Goal: Information Seeking & Learning: Find specific fact

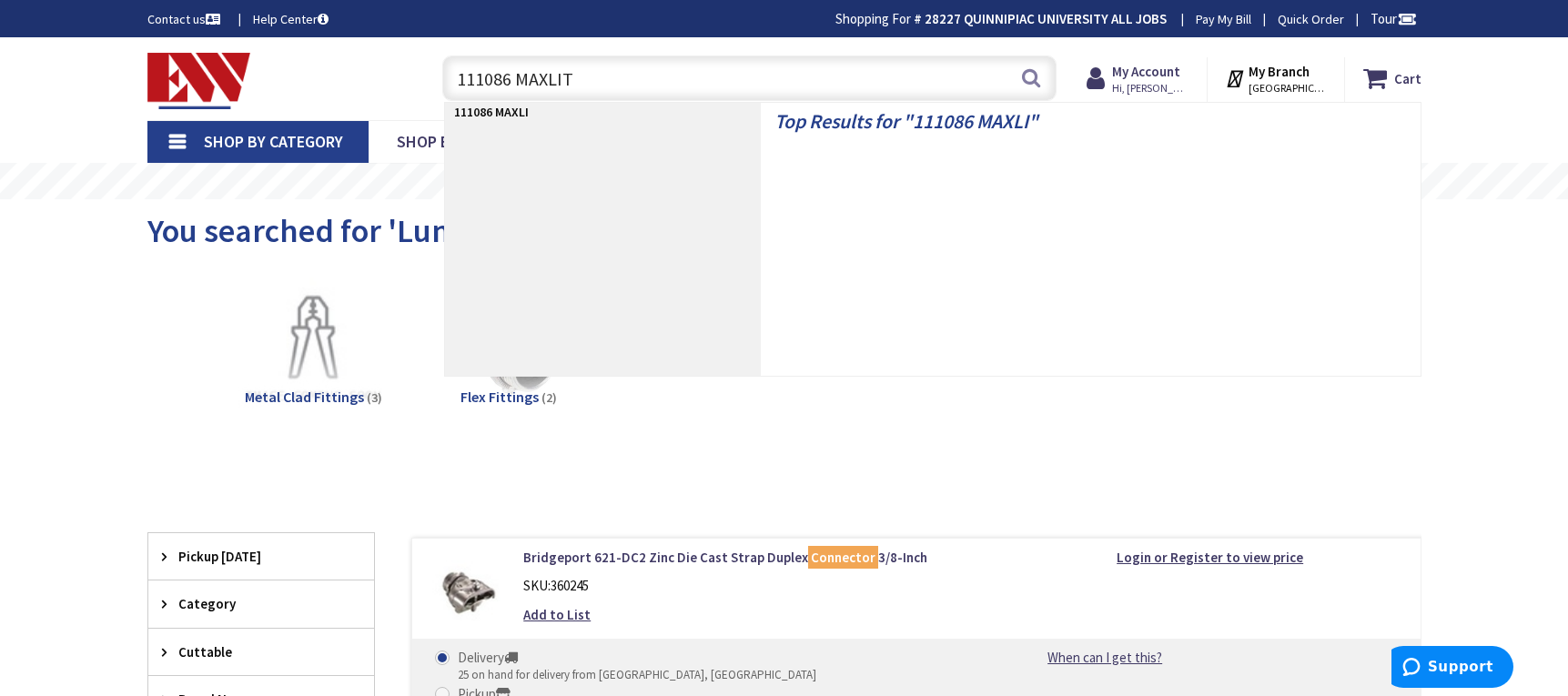
type input "111086 MAXLITE"
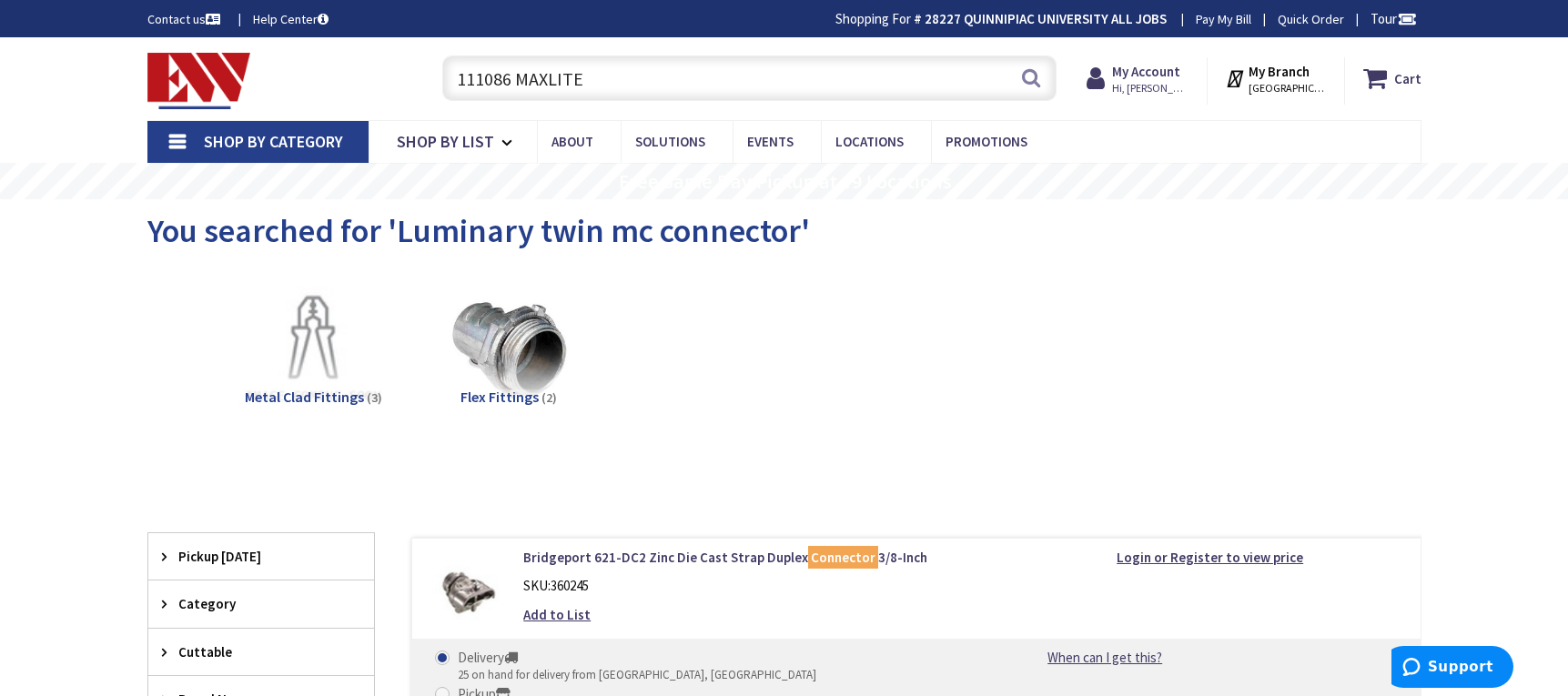
scroll to position [90, 0]
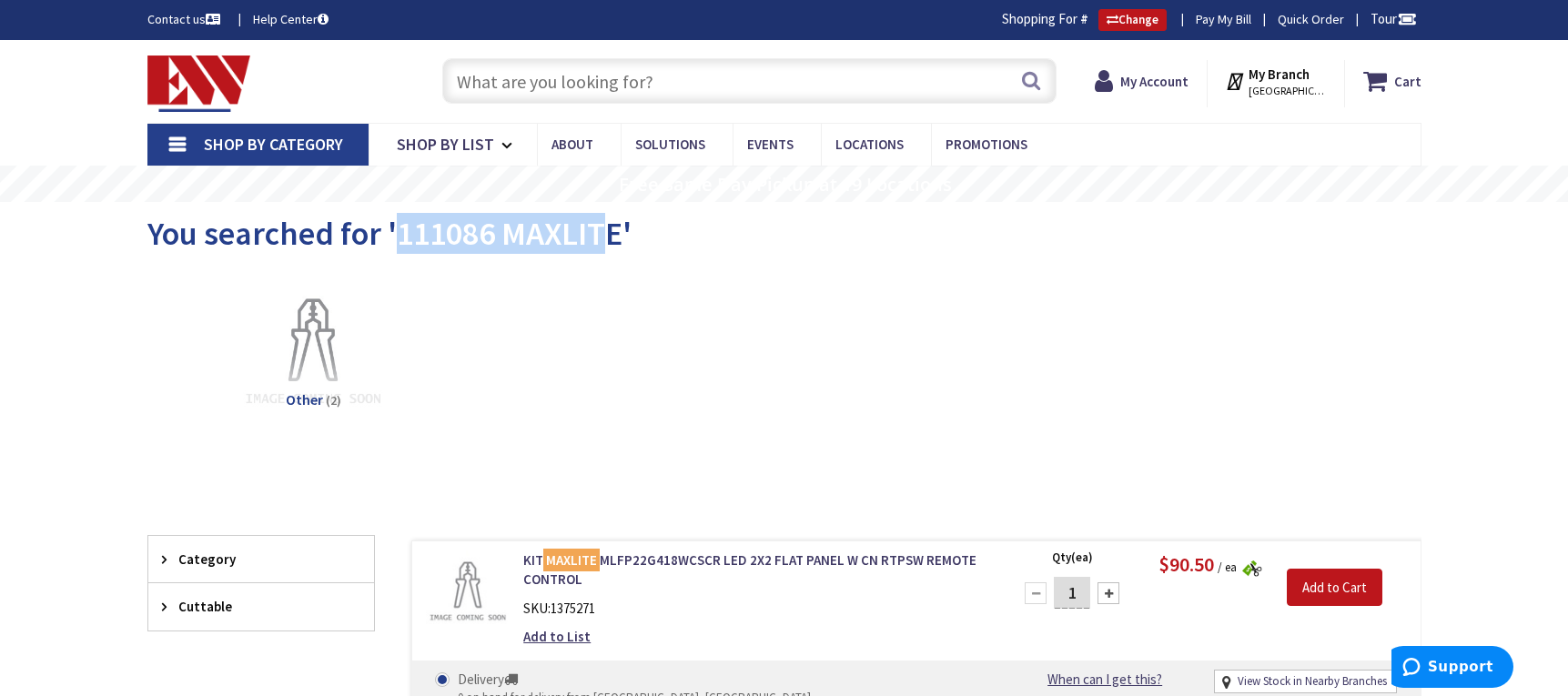
drag, startPoint x: 417, startPoint y: 229, endPoint x: 613, endPoint y: 223, distance: 196.1
click at [613, 223] on span "You searched for '111086 MAXLITE'" at bounding box center [389, 234] width 485 height 41
drag, startPoint x: 618, startPoint y: 226, endPoint x: 396, endPoint y: 241, distance: 222.5
click at [396, 241] on span "You searched for '111086 MAXLITE'" at bounding box center [389, 234] width 485 height 41
click at [551, 88] on input "text" at bounding box center [750, 80] width 614 height 45
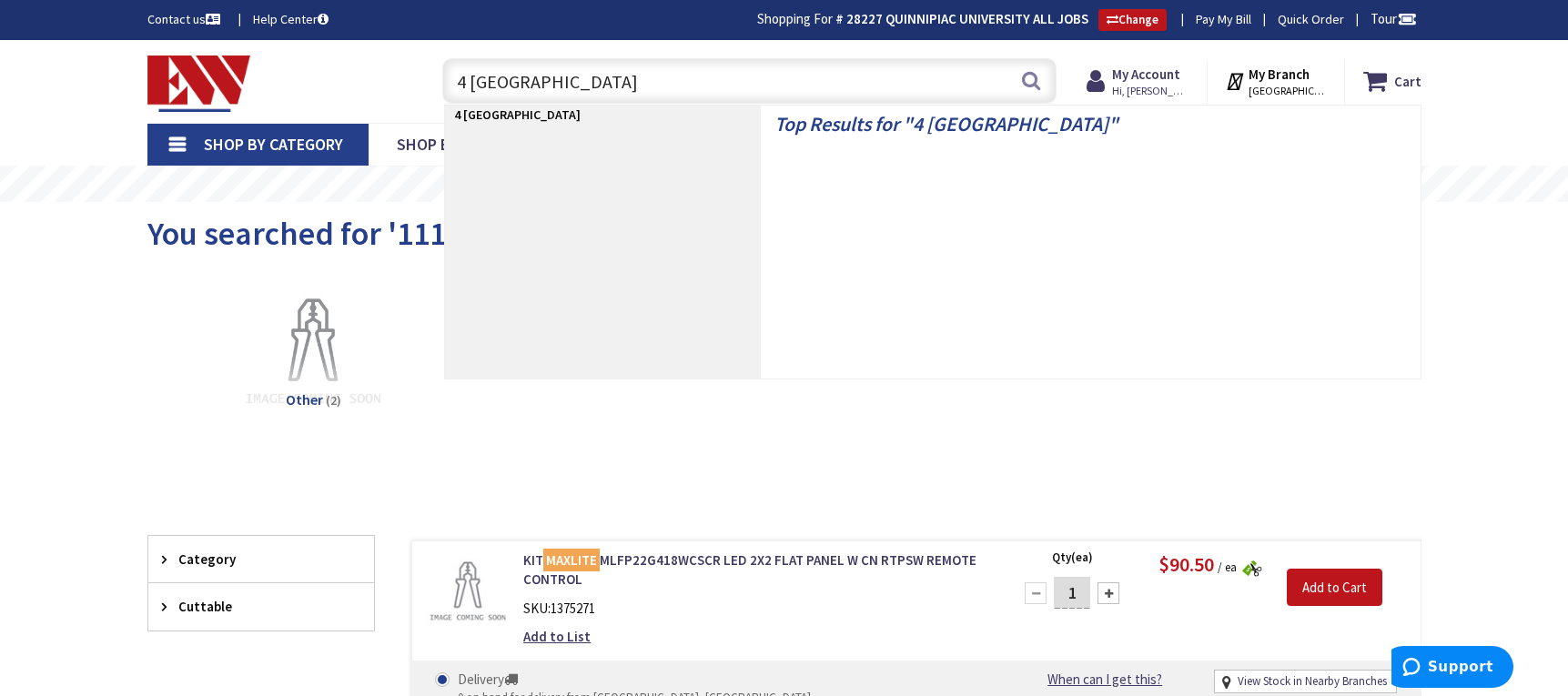
type input "4 PORT WAGO"
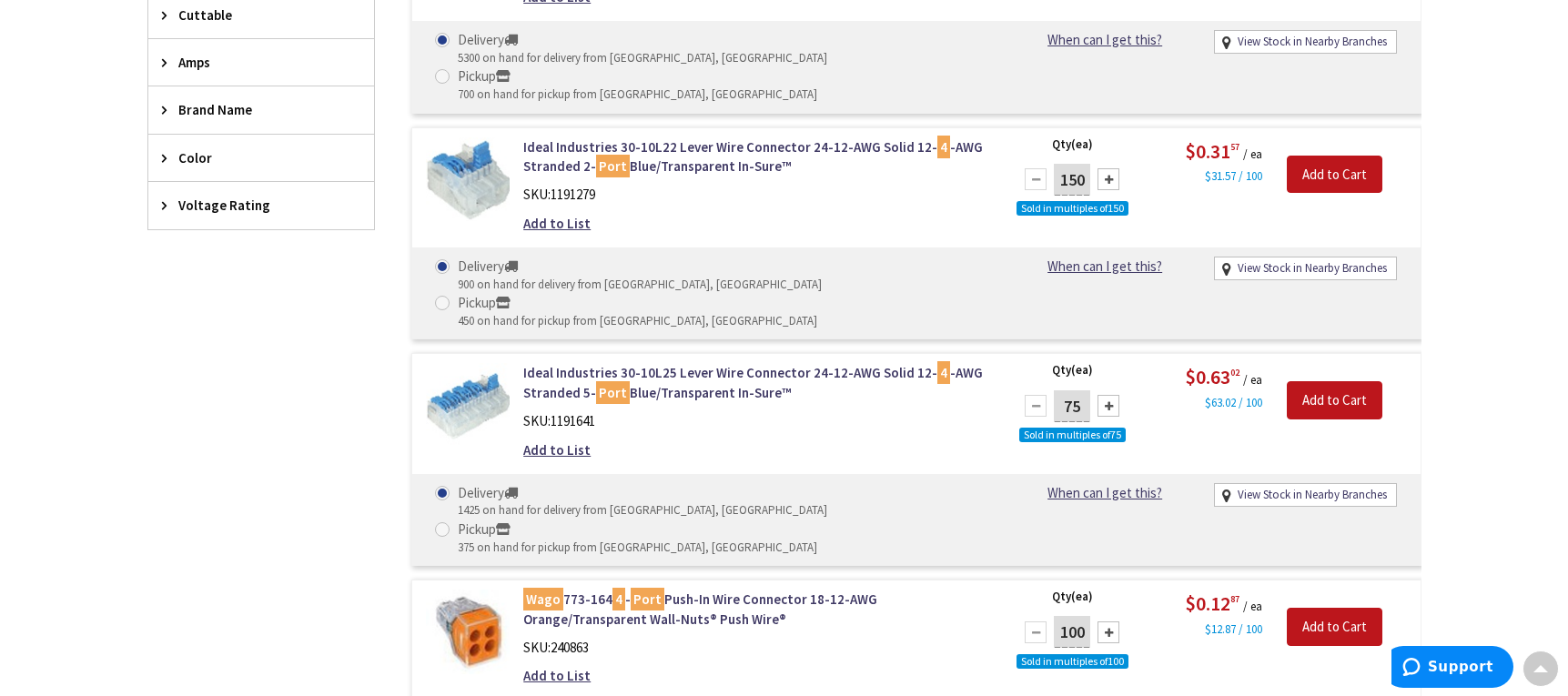
scroll to position [640, 0]
